Goal: Task Accomplishment & Management: Use online tool/utility

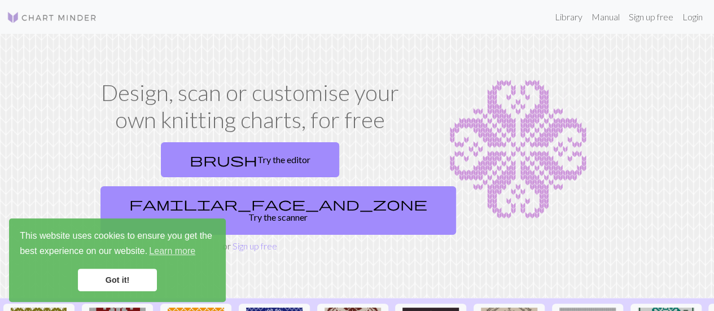
click at [121, 271] on link "Got it!" at bounding box center [117, 280] width 79 height 23
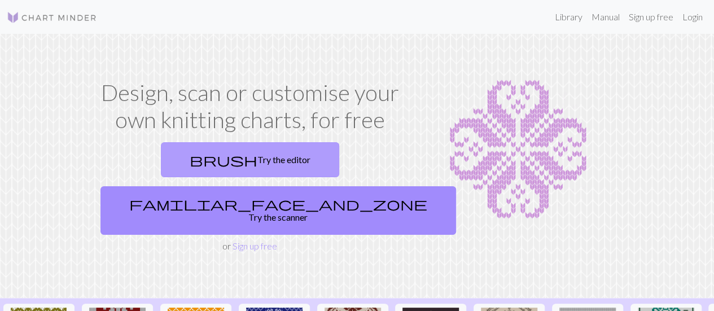
click at [167, 164] on link "brush Try the editor" at bounding box center [250, 159] width 178 height 35
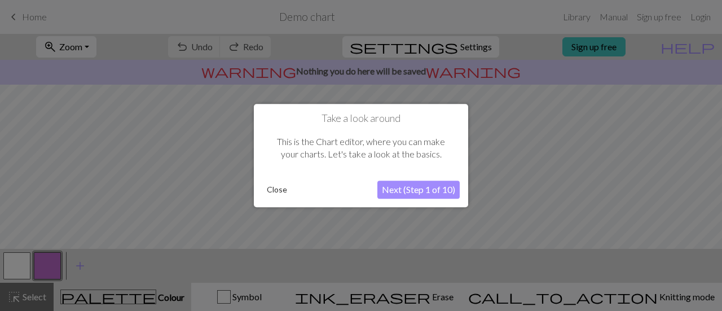
click at [382, 183] on button "Next (Step 1 of 10)" at bounding box center [418, 190] width 82 height 18
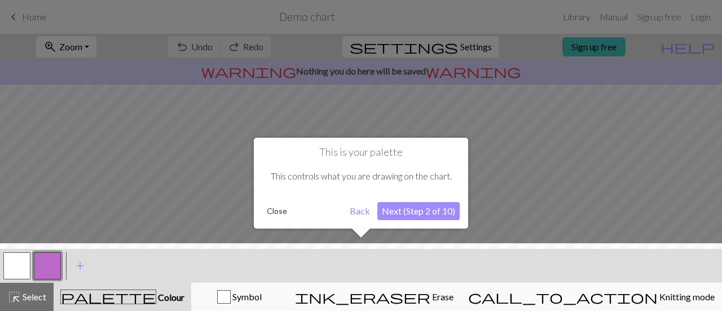
click at [410, 212] on button "Next (Step 2 of 10)" at bounding box center [418, 211] width 82 height 18
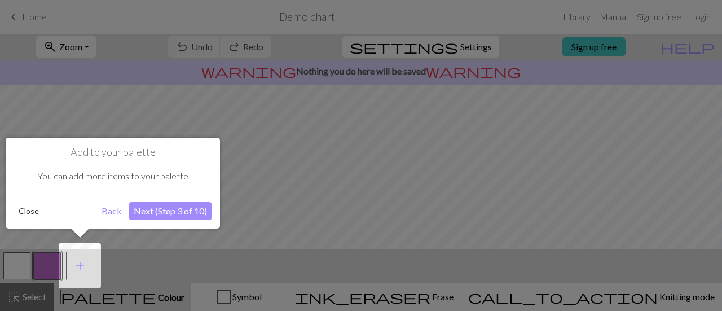
click at [165, 207] on button "Next (Step 3 of 10)" at bounding box center [170, 211] width 82 height 18
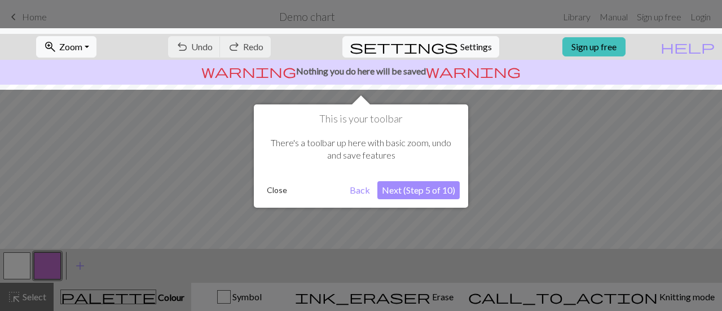
click at [420, 188] on button "Next (Step 5 of 10)" at bounding box center [418, 190] width 82 height 18
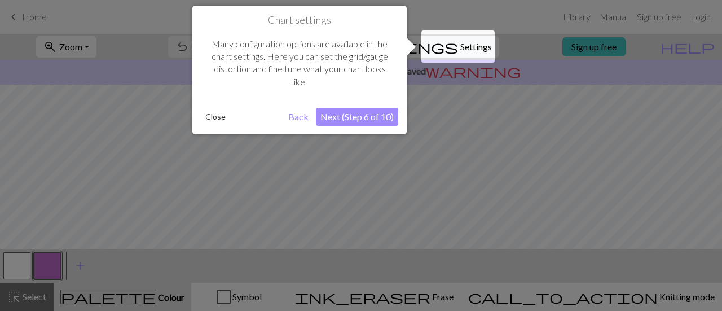
click at [357, 116] on button "Next (Step 6 of 10)" at bounding box center [357, 117] width 82 height 18
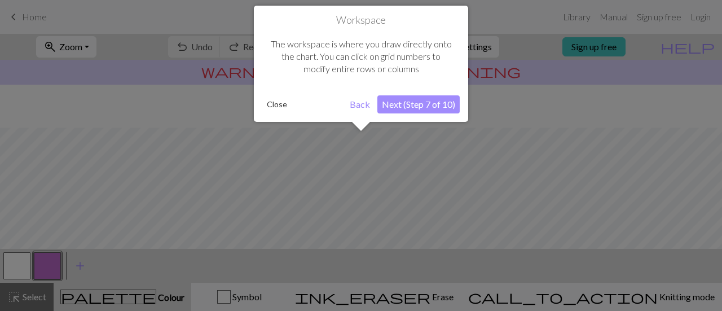
scroll to position [67, 0]
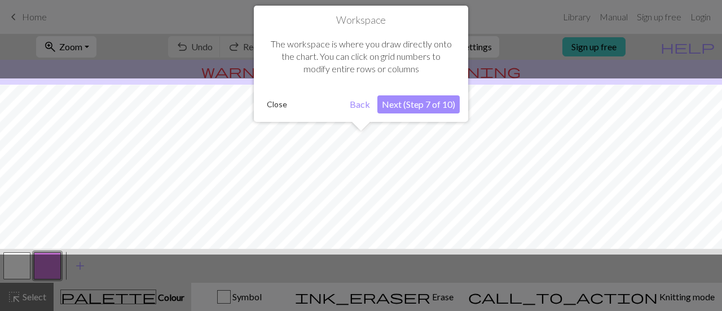
click at [410, 108] on button "Next (Step 7 of 10)" at bounding box center [418, 104] width 82 height 18
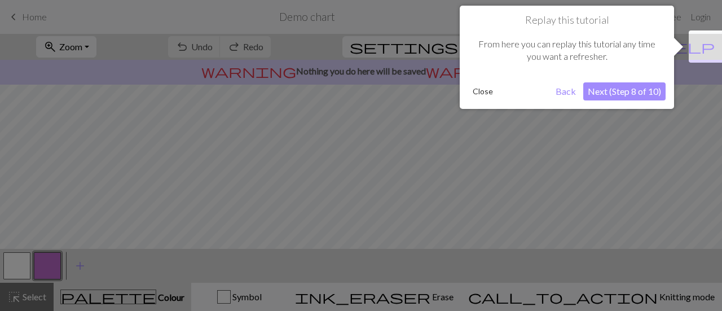
click at [602, 94] on button "Next (Step 8 of 10)" at bounding box center [624, 91] width 82 height 18
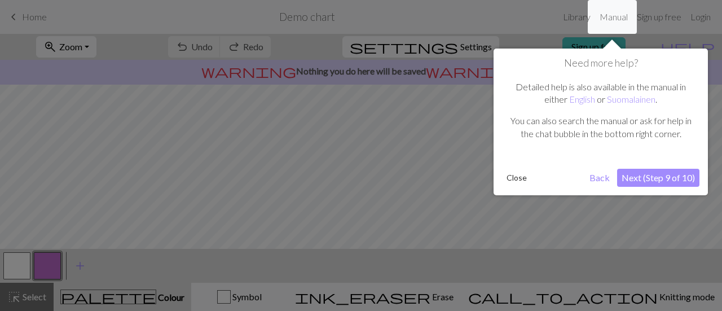
click at [672, 177] on button "Next (Step 9 of 10)" at bounding box center [658, 178] width 82 height 18
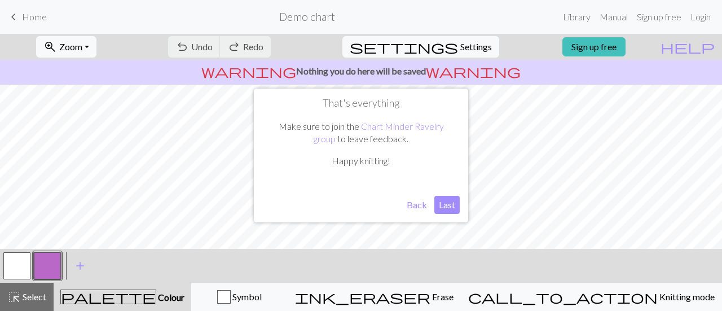
click at [447, 200] on button "Last" at bounding box center [446, 205] width 25 height 18
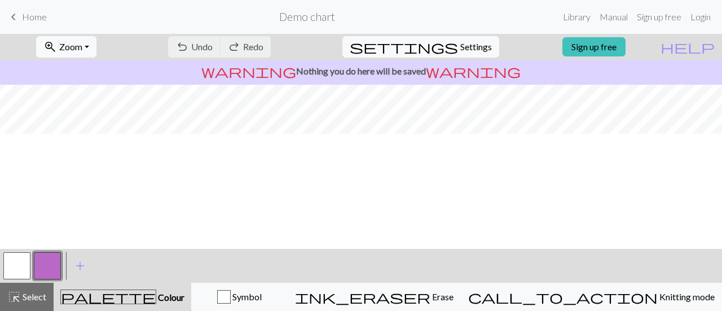
scroll to position [0, 0]
click at [463, 42] on span "Settings" at bounding box center [476, 47] width 32 height 14
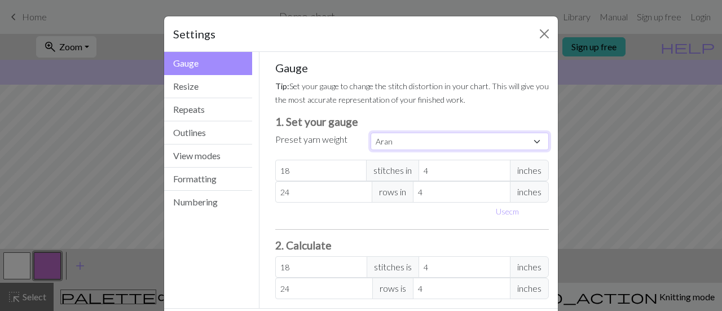
click at [420, 140] on select "Custom Square Lace Light Fingering Fingering Sport Double knit Worsted Aran Bul…" at bounding box center [460, 141] width 178 height 17
click at [400, 148] on select "Custom Square Lace Light Fingering Fingering Sport Double knit Worsted Aran Bul…" at bounding box center [460, 141] width 178 height 17
select select "dk"
click at [371, 133] on select "Custom Square Lace Light Fingering Fingering Sport Double knit Worsted Aran Bul…" at bounding box center [460, 141] width 178 height 17
type input "22"
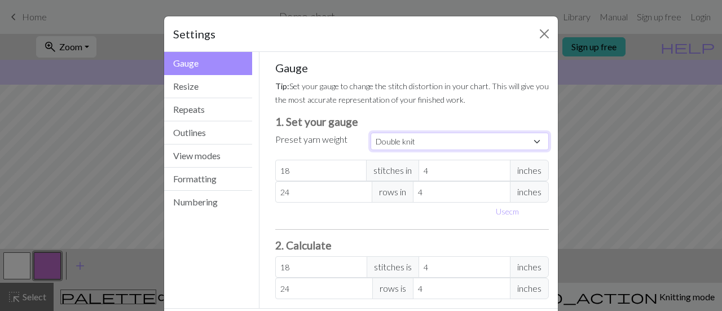
type input "30"
type input "22"
type input "30"
click at [269, 218] on div "Use cm" at bounding box center [413, 211] width 288 height 17
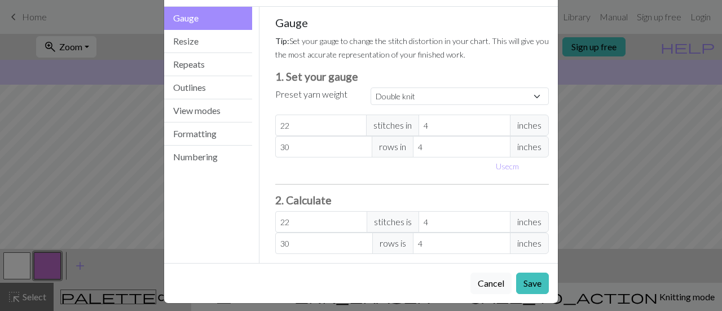
scroll to position [50, 0]
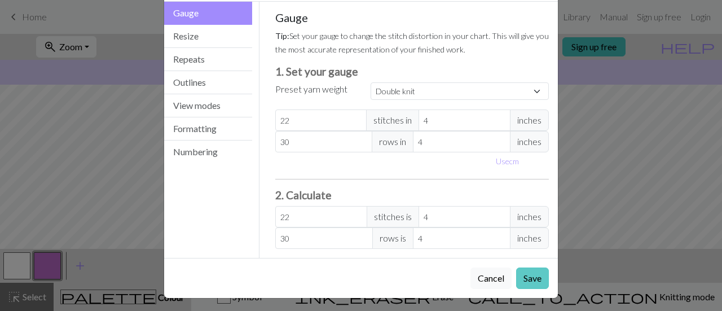
click at [523, 275] on button "Save" at bounding box center [532, 277] width 33 height 21
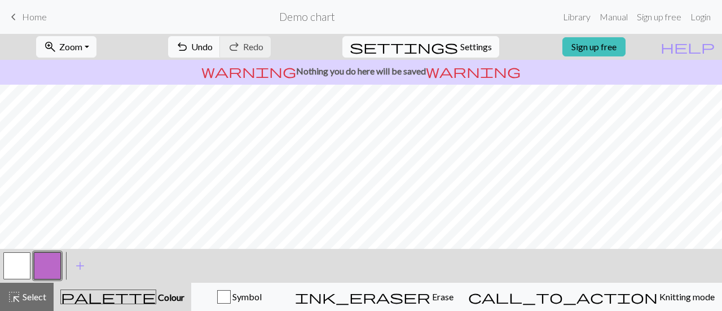
click at [460, 45] on span "Settings" at bounding box center [476, 47] width 32 height 14
select select "dk"
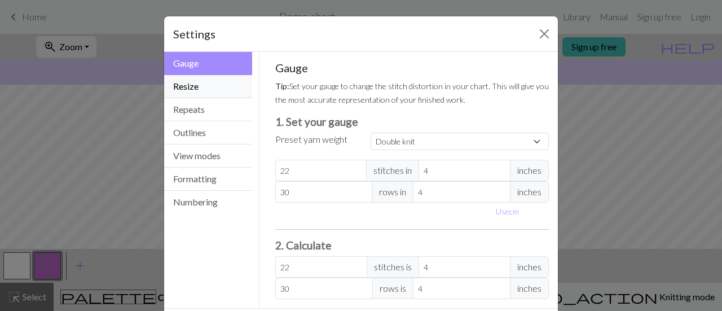
click at [197, 91] on button "Resize" at bounding box center [208, 86] width 88 height 23
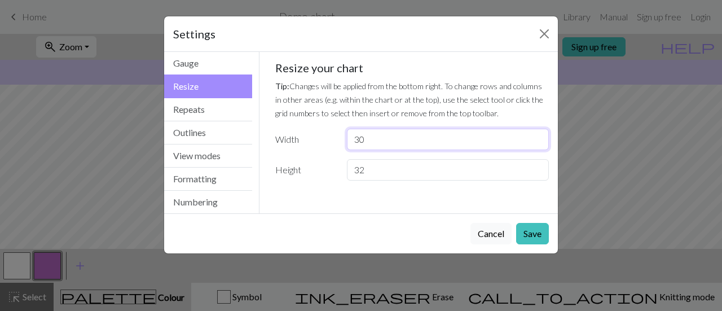
click at [376, 134] on input "30" at bounding box center [448, 139] width 202 height 21
type input "3"
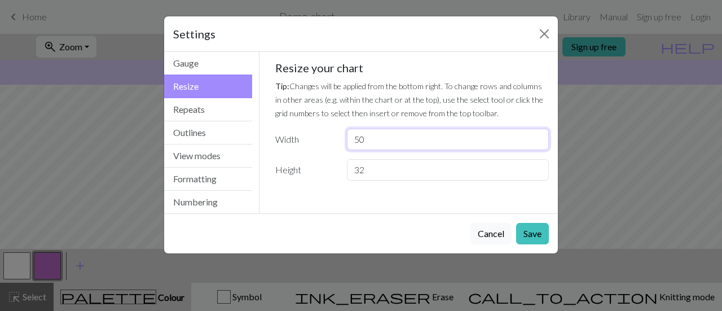
type input "50"
click at [483, 157] on div "Resize your chart Tip: Changes will be applied from the bottom right. To change…" at bounding box center [412, 121] width 274 height 120
click at [466, 179] on input "32" at bounding box center [448, 169] width 202 height 21
type input "3"
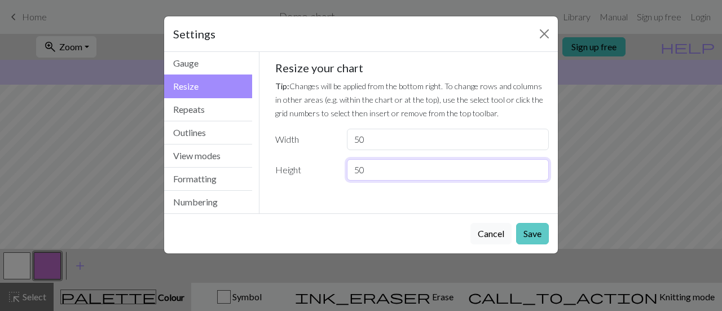
type input "50"
click at [539, 235] on button "Save" at bounding box center [532, 233] width 33 height 21
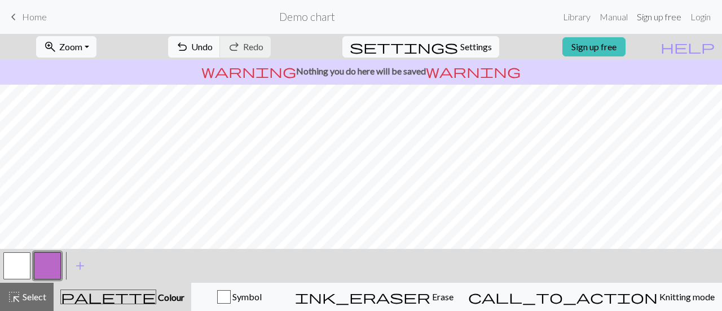
click at [652, 17] on link "Sign up free" at bounding box center [659, 17] width 54 height 23
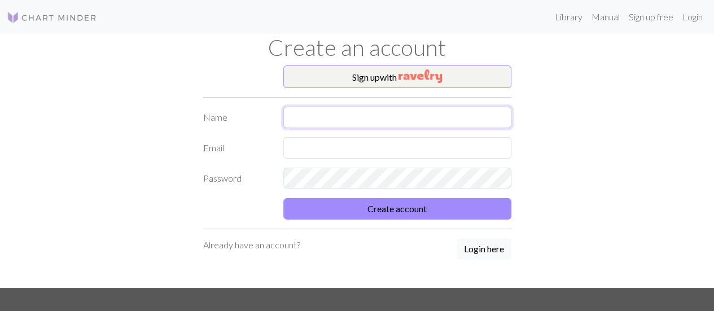
click at [456, 108] on input "text" at bounding box center [397, 117] width 228 height 21
type input "[MEDICAL_DATA]"
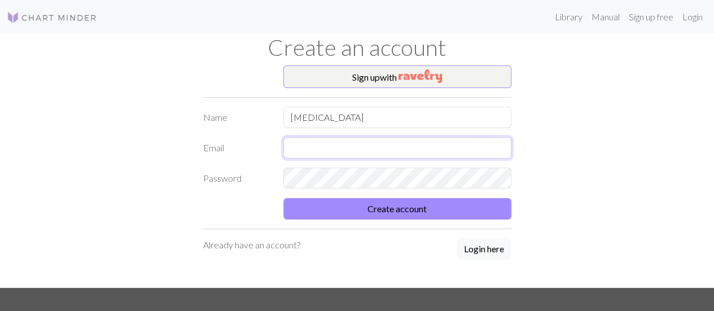
click at [303, 142] on input "text" at bounding box center [397, 147] width 228 height 21
type input "[MEDICAL_DATA][EMAIL_ADDRESS][PERSON_NAME][DOMAIN_NAME]"
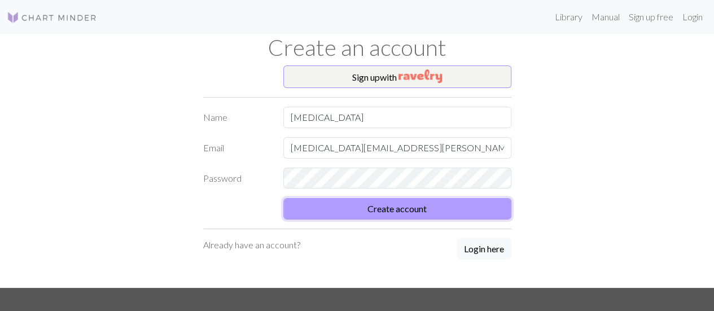
click at [386, 210] on button "Create account" at bounding box center [397, 208] width 228 height 21
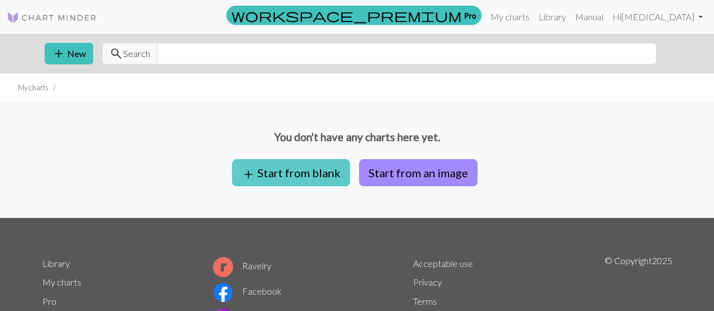
click at [322, 174] on button "add Start from blank" at bounding box center [291, 172] width 118 height 27
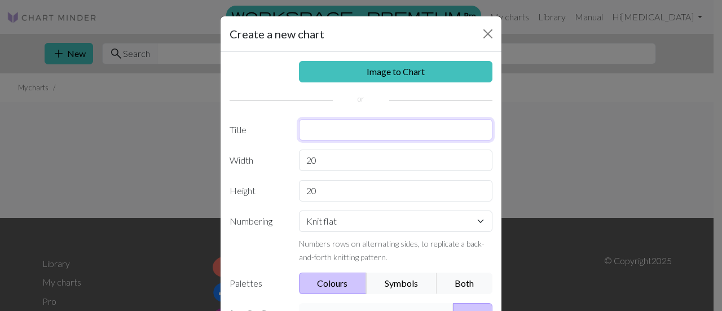
click at [315, 125] on input "text" at bounding box center [396, 129] width 194 height 21
type input "TwinTrees Single"
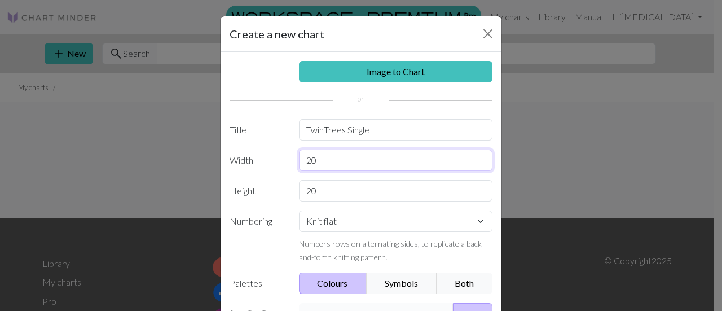
click at [345, 164] on input "20" at bounding box center [396, 159] width 194 height 21
type input "50"
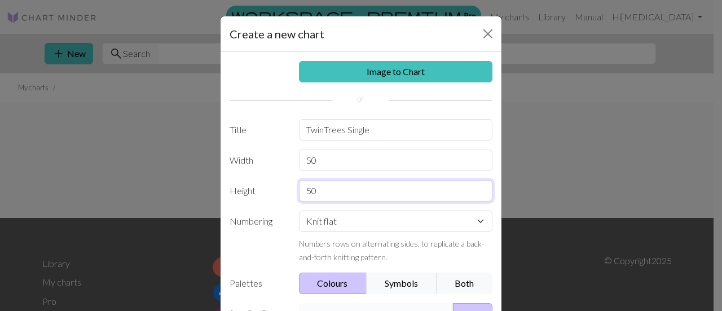
type input "50"
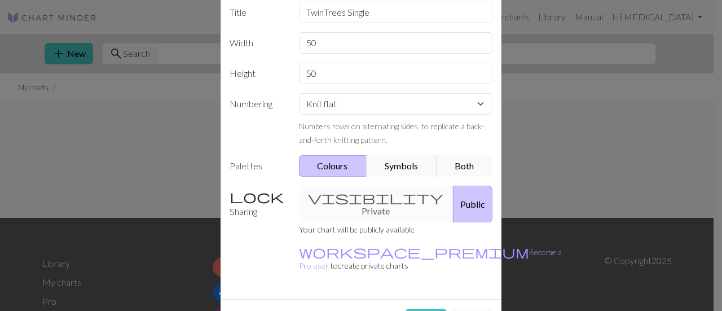
scroll to position [130, 0]
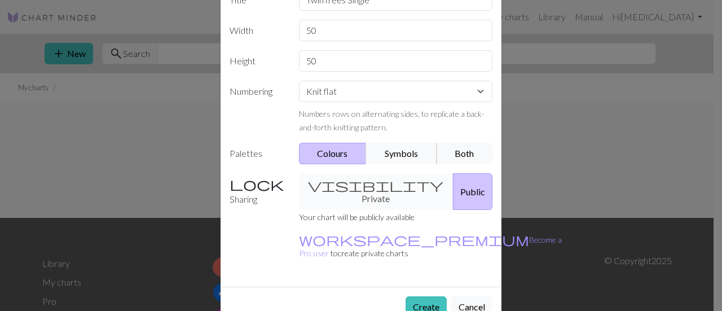
click at [407, 143] on button "Symbols" at bounding box center [401, 153] width 71 height 21
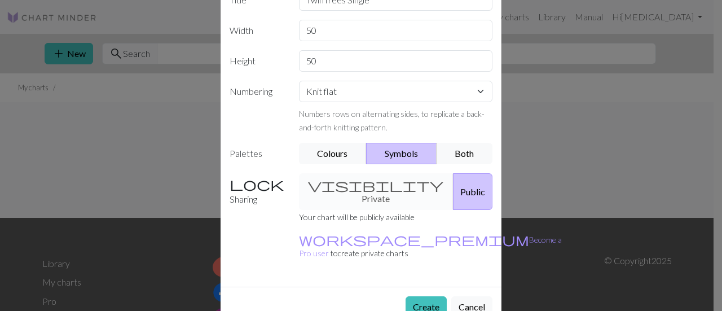
click at [340, 186] on div "visibility Private Public" at bounding box center [396, 191] width 208 height 37
click at [331, 182] on div "visibility Private Public" at bounding box center [396, 191] width 208 height 37
click at [415, 296] on button "Create" at bounding box center [426, 306] width 41 height 21
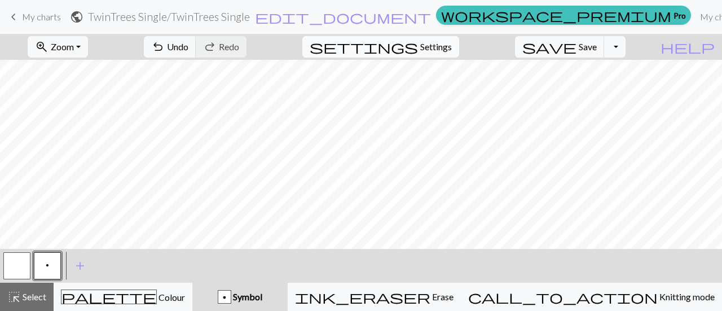
click at [439, 40] on span "Settings" at bounding box center [436, 47] width 32 height 14
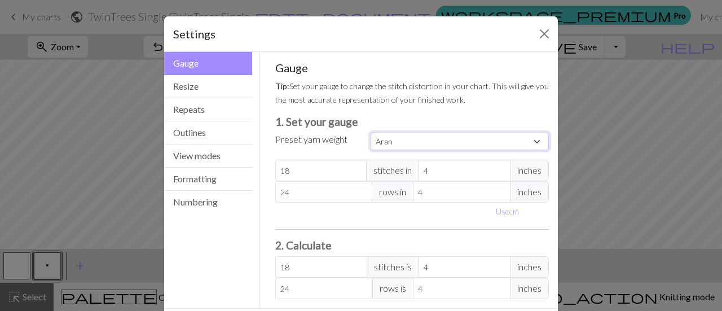
click at [401, 137] on select "Custom Square Lace Light Fingering Fingering Sport Double knit Worsted Aran Bul…" at bounding box center [460, 141] width 178 height 17
select select "dk"
click at [371, 133] on select "Custom Square Lace Light Fingering Fingering Sport Double knit Worsted Aran Bul…" at bounding box center [460, 141] width 178 height 17
type input "22"
type input "30"
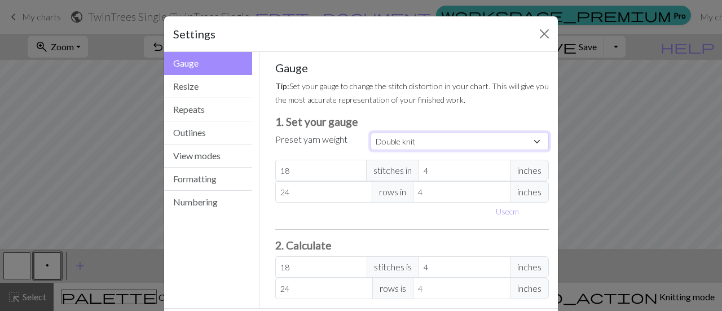
type input "22"
type input "30"
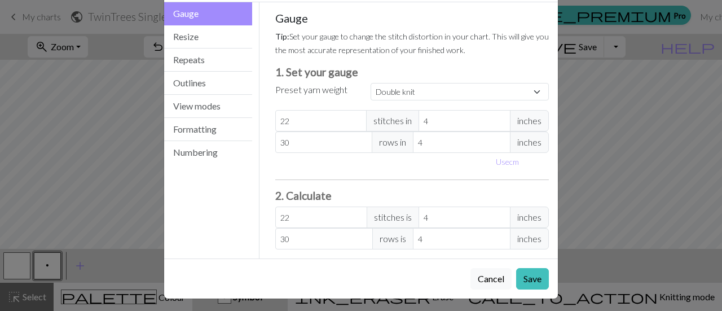
scroll to position [50, 0]
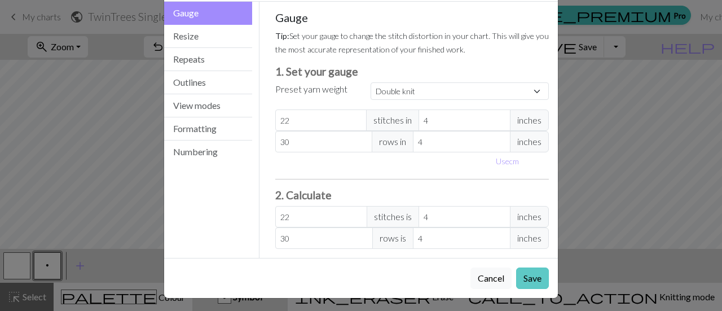
click at [525, 284] on button "Save" at bounding box center [532, 277] width 33 height 21
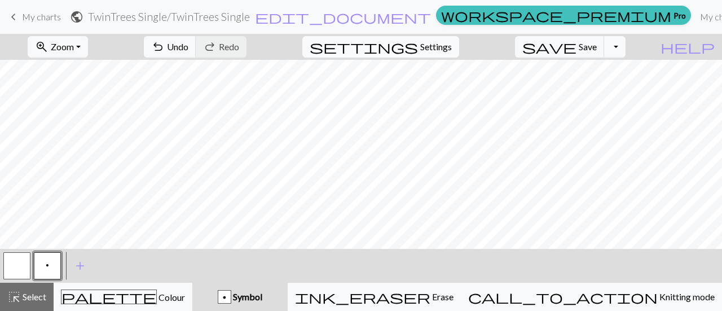
click at [418, 39] on span "settings" at bounding box center [364, 47] width 108 height 16
select select "dk"
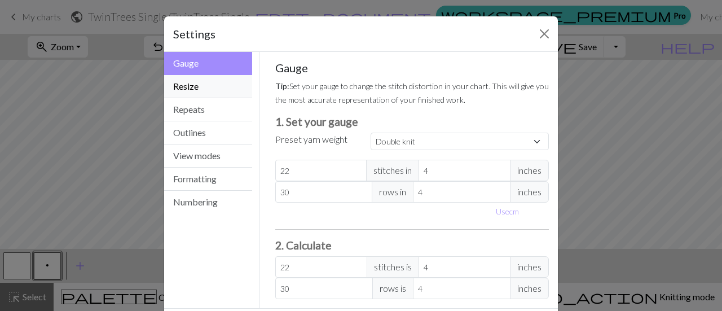
click at [204, 91] on button "Resize" at bounding box center [208, 86] width 88 height 23
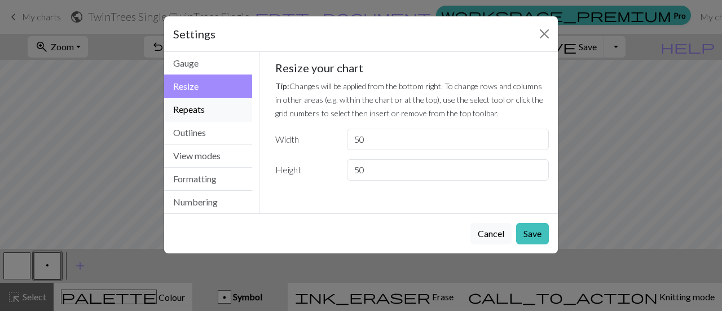
click at [208, 107] on button "Repeats" at bounding box center [208, 109] width 88 height 23
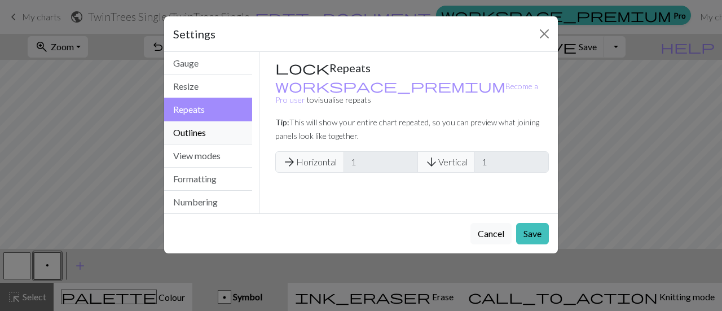
click at [217, 129] on button "Outlines" at bounding box center [208, 132] width 88 height 23
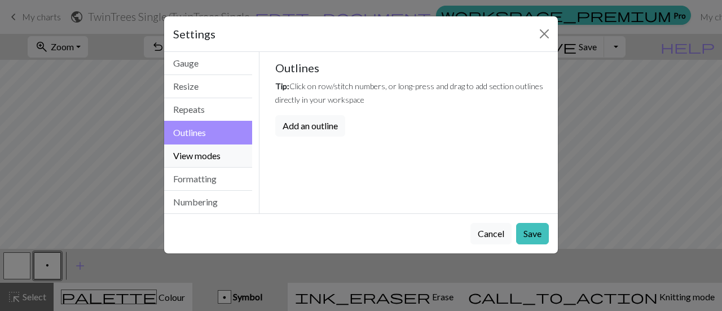
click at [225, 153] on button "View modes" at bounding box center [208, 155] width 88 height 23
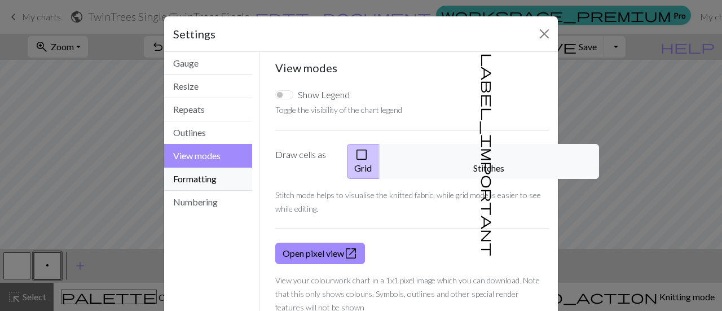
click at [225, 176] on button "Formatting" at bounding box center [208, 179] width 88 height 23
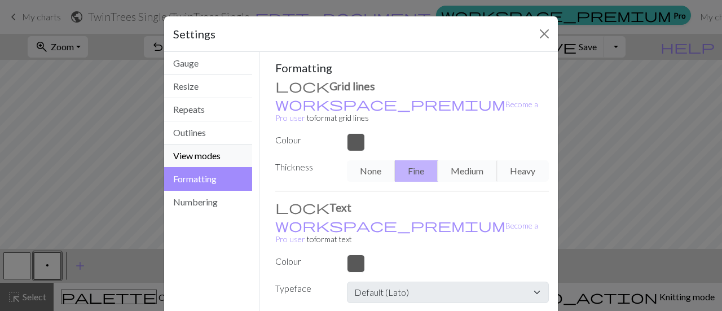
click at [210, 154] on button "View modes" at bounding box center [208, 155] width 88 height 23
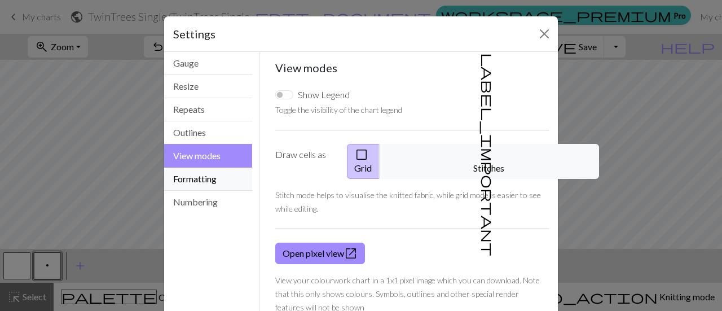
click at [208, 186] on button "Formatting" at bounding box center [208, 179] width 88 height 23
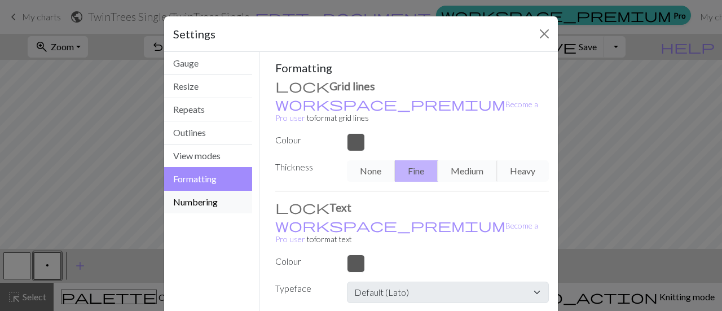
click at [203, 203] on button "Numbering" at bounding box center [208, 202] width 88 height 23
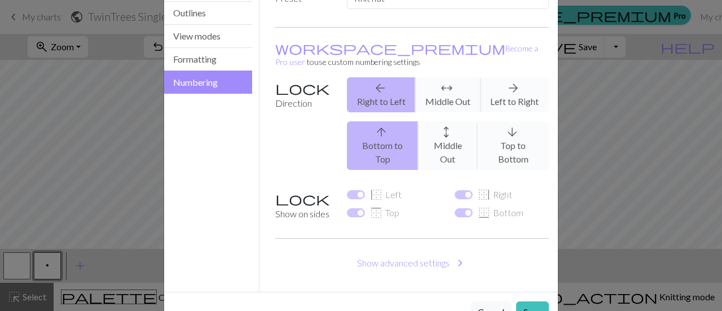
scroll to position [126, 0]
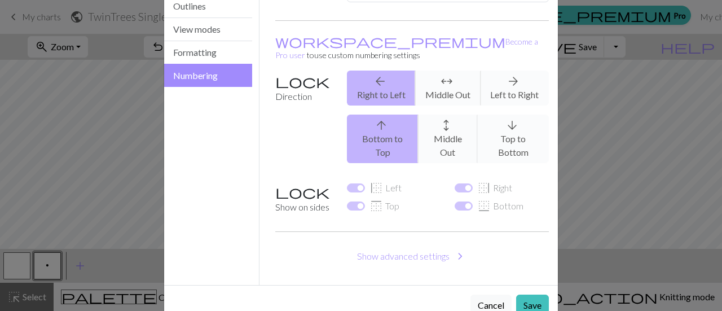
click at [508, 80] on div "arrow_back Right to Left arrows_outward Middle Out arrow_forward Left to Right" at bounding box center [447, 88] width 215 height 35
click at [508, 71] on div "arrow_back Right to Left arrows_outward Middle Out arrow_forward Left to Right" at bounding box center [447, 88] width 215 height 35
click at [379, 285] on div "Cancel Save" at bounding box center [361, 305] width 394 height 40
click at [521, 294] on button "Save" at bounding box center [532, 304] width 33 height 21
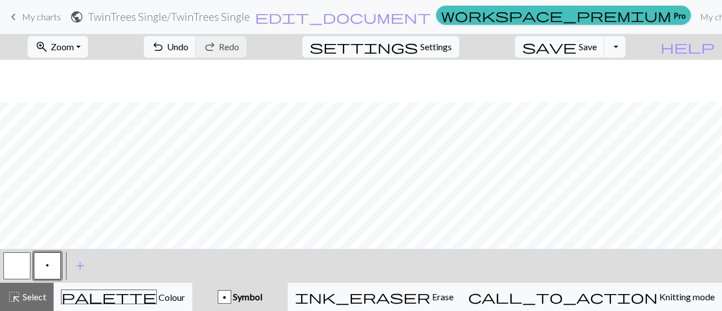
scroll to position [434, 0]
